Goal: Task Accomplishment & Management: Manage account settings

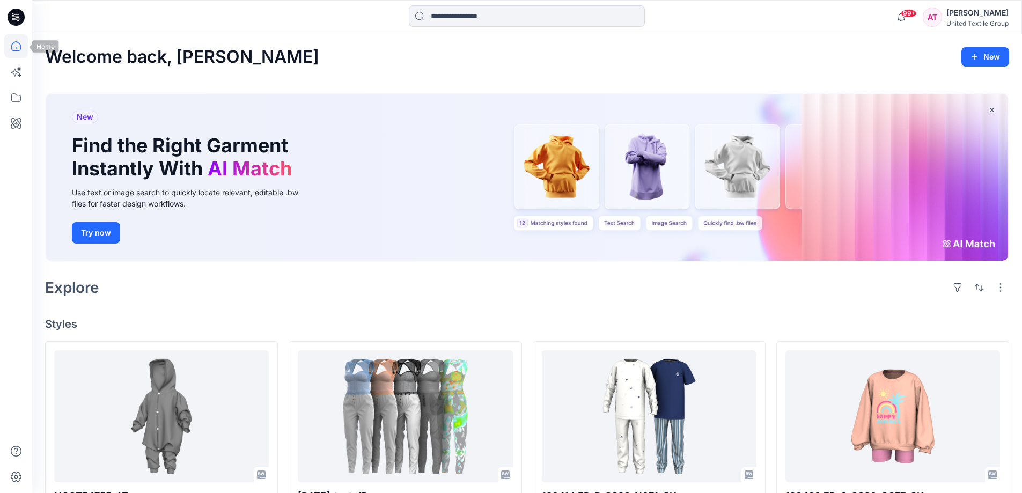
click at [21, 42] on icon at bounding box center [16, 46] width 24 height 24
click at [12, 46] on icon at bounding box center [16, 46] width 10 height 10
click at [14, 47] on icon at bounding box center [16, 46] width 24 height 24
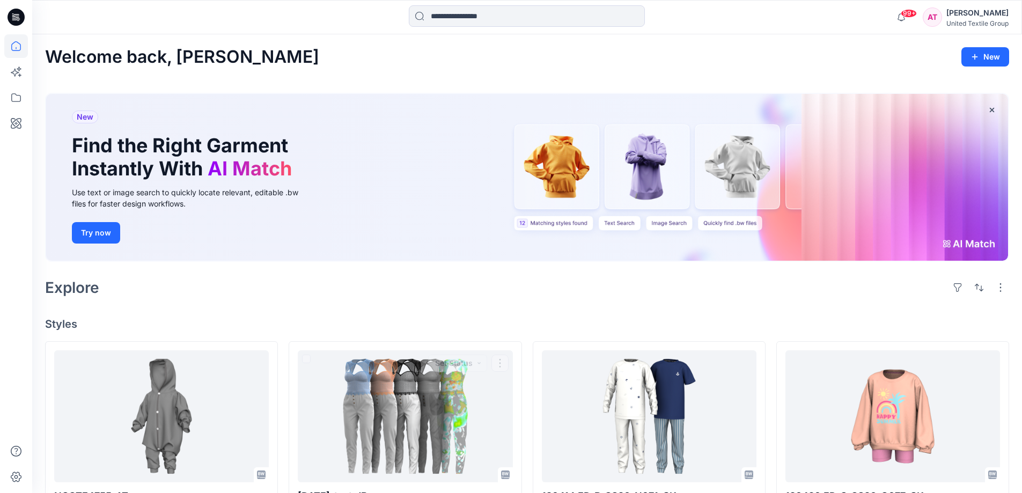
scroll to position [322, 0]
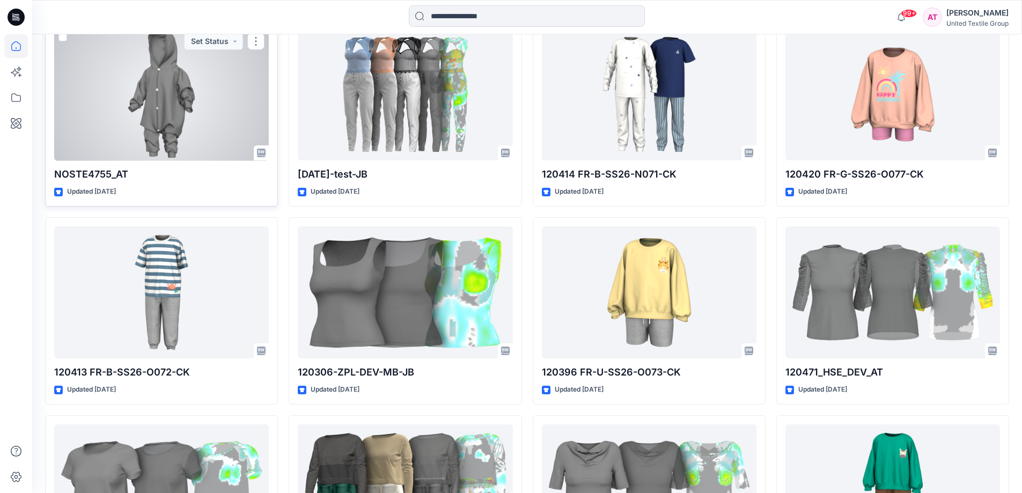
click at [205, 107] on div at bounding box center [161, 94] width 215 height 133
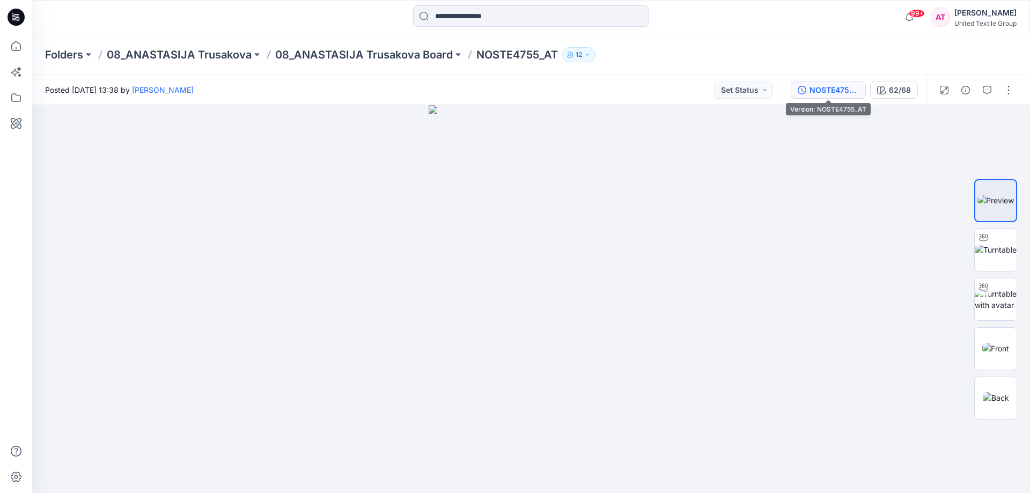
click at [826, 94] on div "NOSTE4755_AT" at bounding box center [834, 90] width 49 height 12
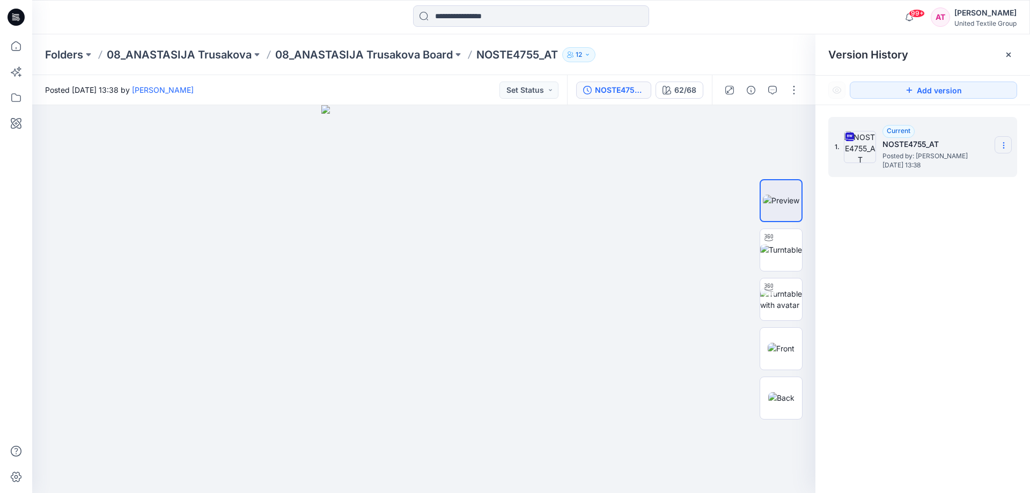
click at [997, 143] on section at bounding box center [1003, 144] width 17 height 17
click at [973, 170] on span "Download Source BW File" at bounding box center [950, 166] width 90 height 13
click at [1004, 142] on icon at bounding box center [1004, 145] width 9 height 9
drag, startPoint x: 690, startPoint y: 195, endPoint x: 690, endPoint y: 182, distance: 12.9
click at [690, 192] on div at bounding box center [423, 299] width 783 height 388
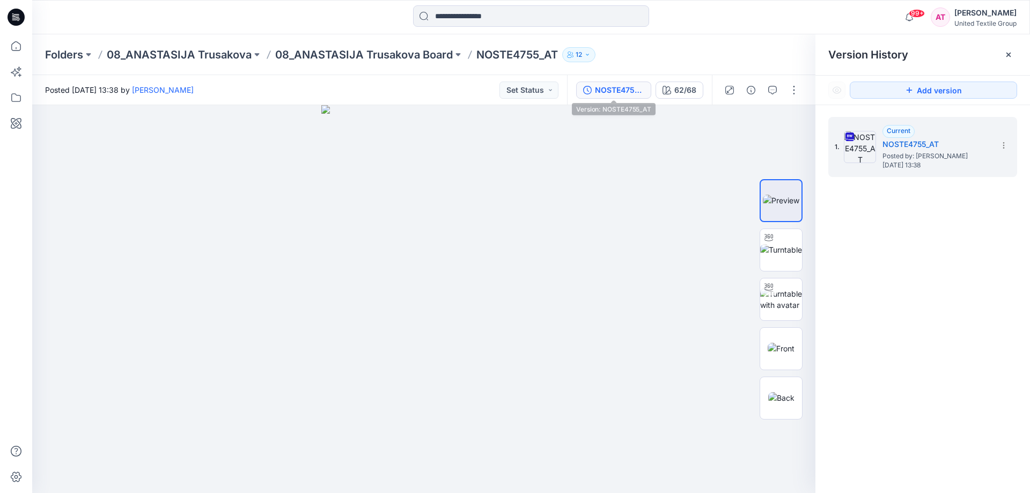
click at [626, 93] on div "NOSTE4755_AT" at bounding box center [619, 90] width 49 height 12
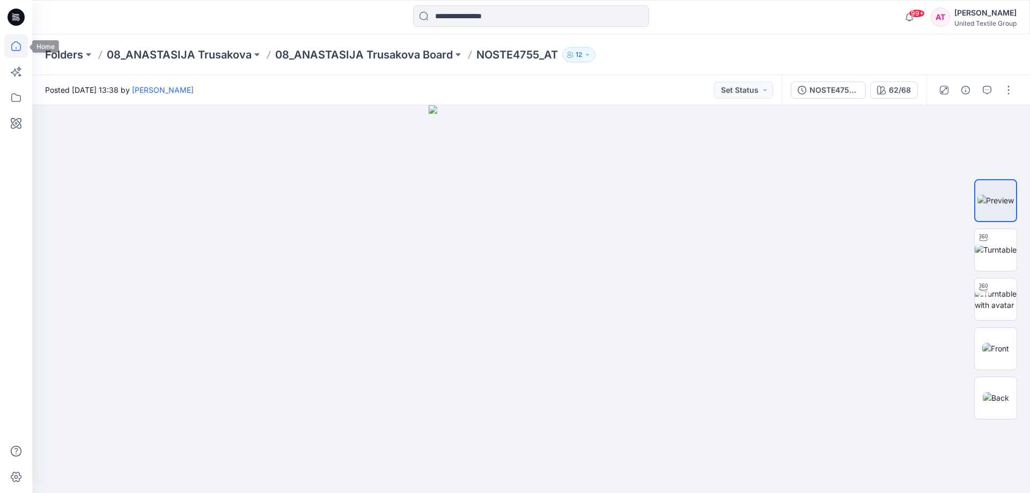
click at [15, 41] on icon at bounding box center [16, 46] width 24 height 24
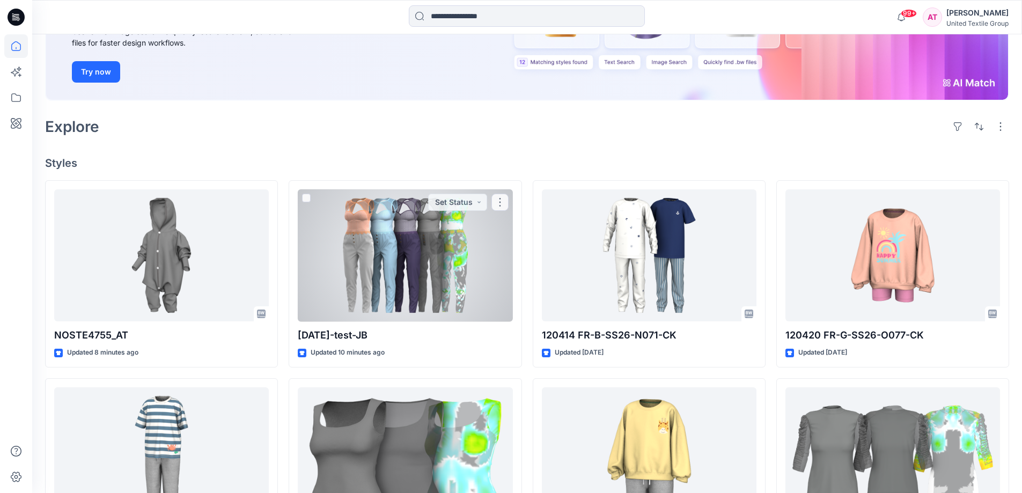
scroll to position [215, 0]
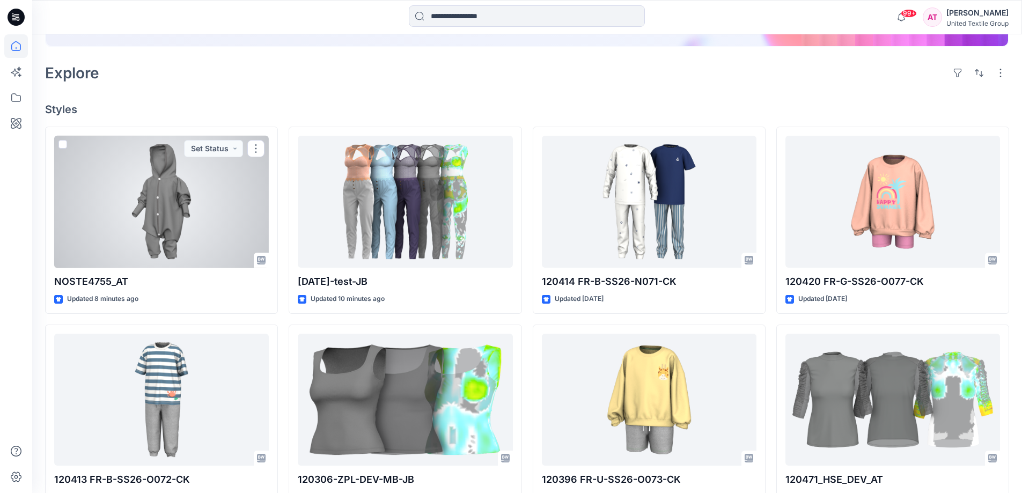
click at [240, 217] on div at bounding box center [161, 202] width 215 height 133
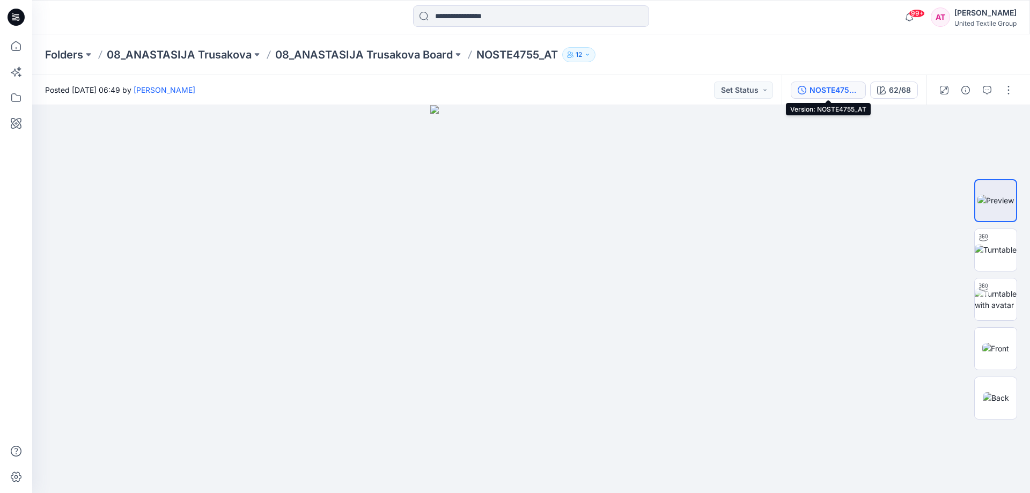
click at [855, 90] on div "NOSTE4755_AT" at bounding box center [834, 90] width 49 height 12
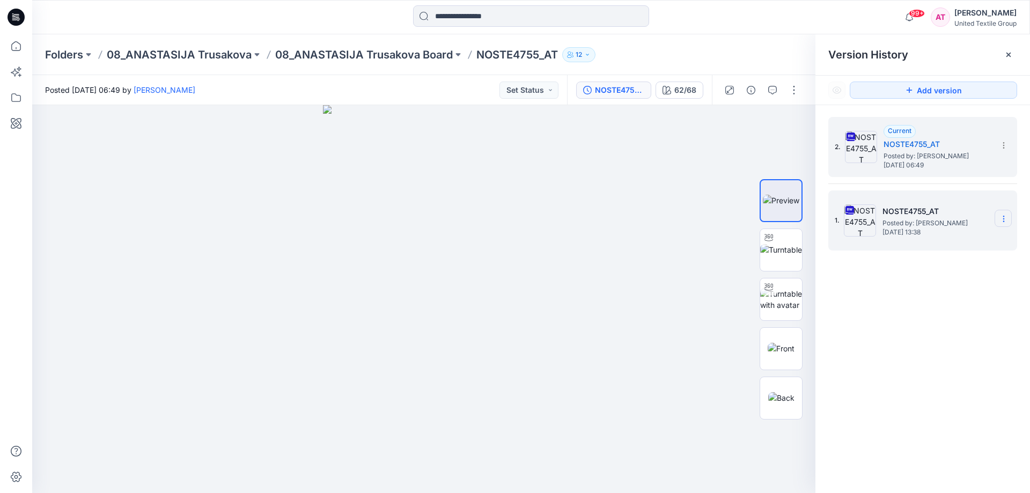
click at [1002, 221] on icon at bounding box center [1004, 219] width 9 height 9
click at [922, 328] on span "Delete Version" at bounding box center [930, 330] width 50 height 13
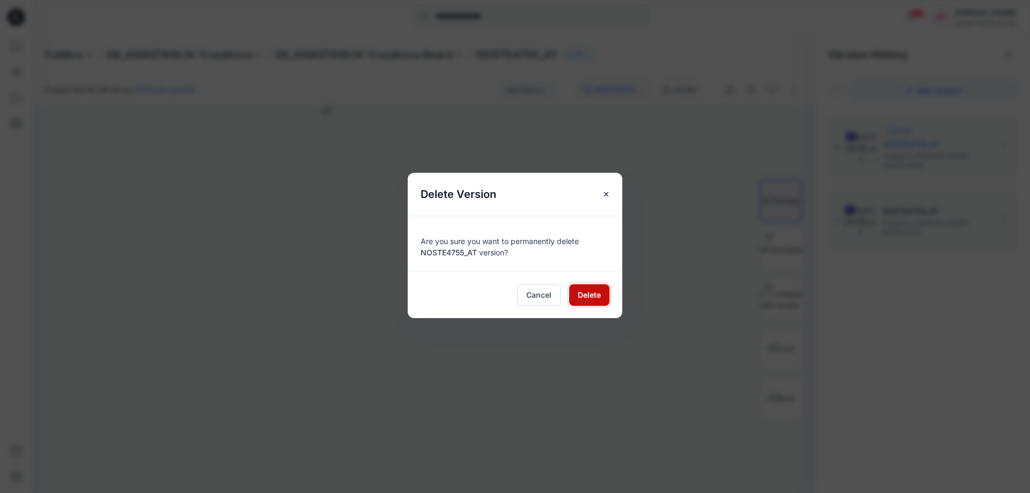
click at [598, 298] on span "Delete" at bounding box center [589, 294] width 23 height 11
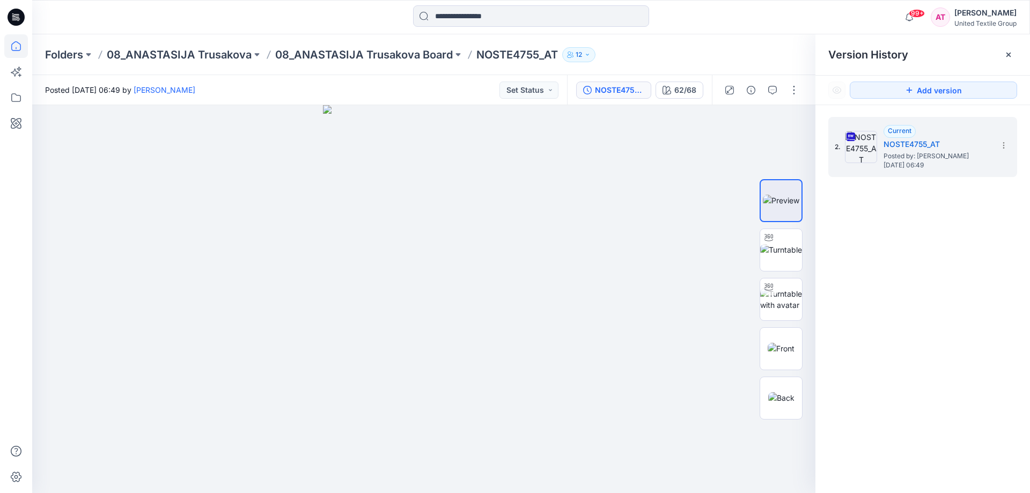
click at [16, 46] on icon at bounding box center [16, 46] width 24 height 24
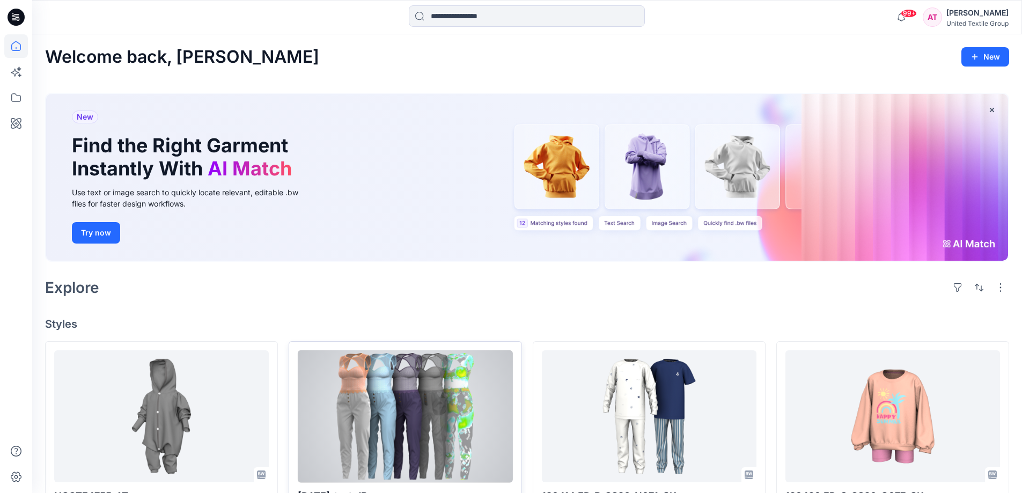
scroll to position [161, 0]
